Goal: Transaction & Acquisition: Obtain resource

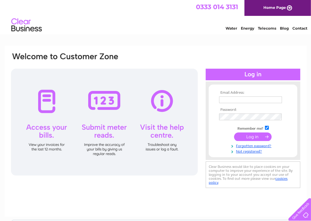
click at [235, 105] on td at bounding box center [252, 106] width 71 height 3
click at [238, 100] on input "text" at bounding box center [250, 99] width 63 height 7
type input "cdodds@safedem.co.uk"
click at [234, 133] on input "submit" at bounding box center [252, 137] width 37 height 9
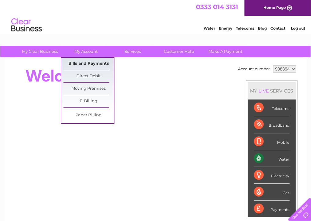
click at [90, 62] on link "Bills and Payments" at bounding box center [88, 64] width 50 height 12
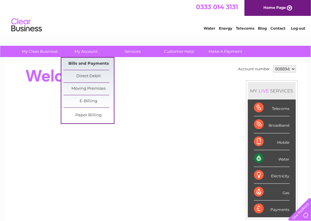
click at [90, 62] on link "Bills and Payments" at bounding box center [88, 64] width 50 height 12
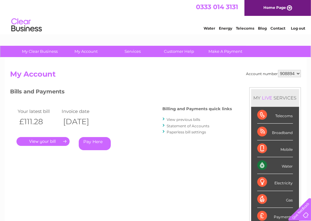
click at [58, 142] on link "." at bounding box center [42, 141] width 53 height 9
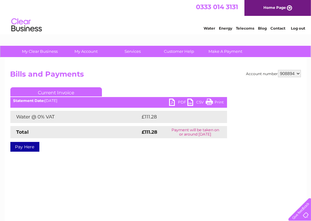
click at [172, 107] on link "PDF" at bounding box center [178, 102] width 18 height 9
click at [171, 102] on link "PDF" at bounding box center [178, 102] width 18 height 9
